Goal: Navigation & Orientation: Find specific page/section

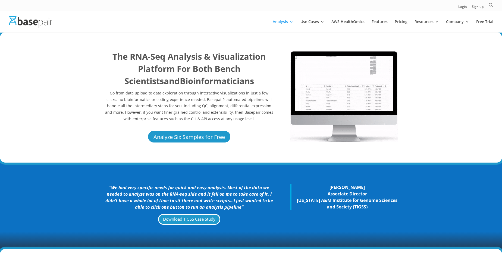
click at [25, 21] on img at bounding box center [30, 22] width 43 height 12
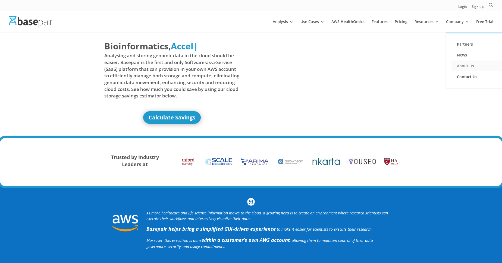
click at [465, 67] on link "About Us" at bounding box center [478, 66] width 54 height 11
